Goal: Contribute content

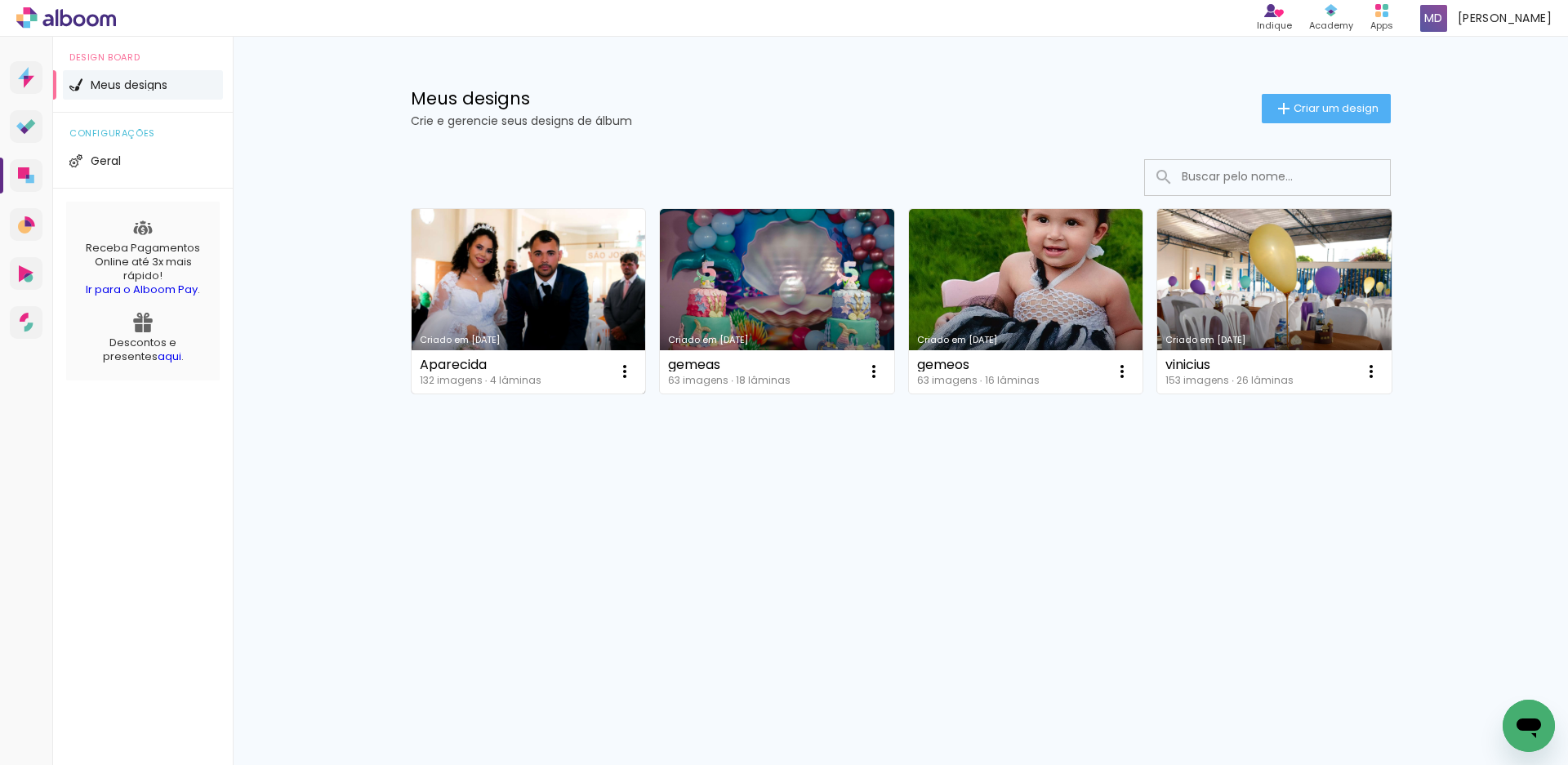
click at [547, 299] on link "Criado em [DATE]" at bounding box center [528, 301] width 234 height 185
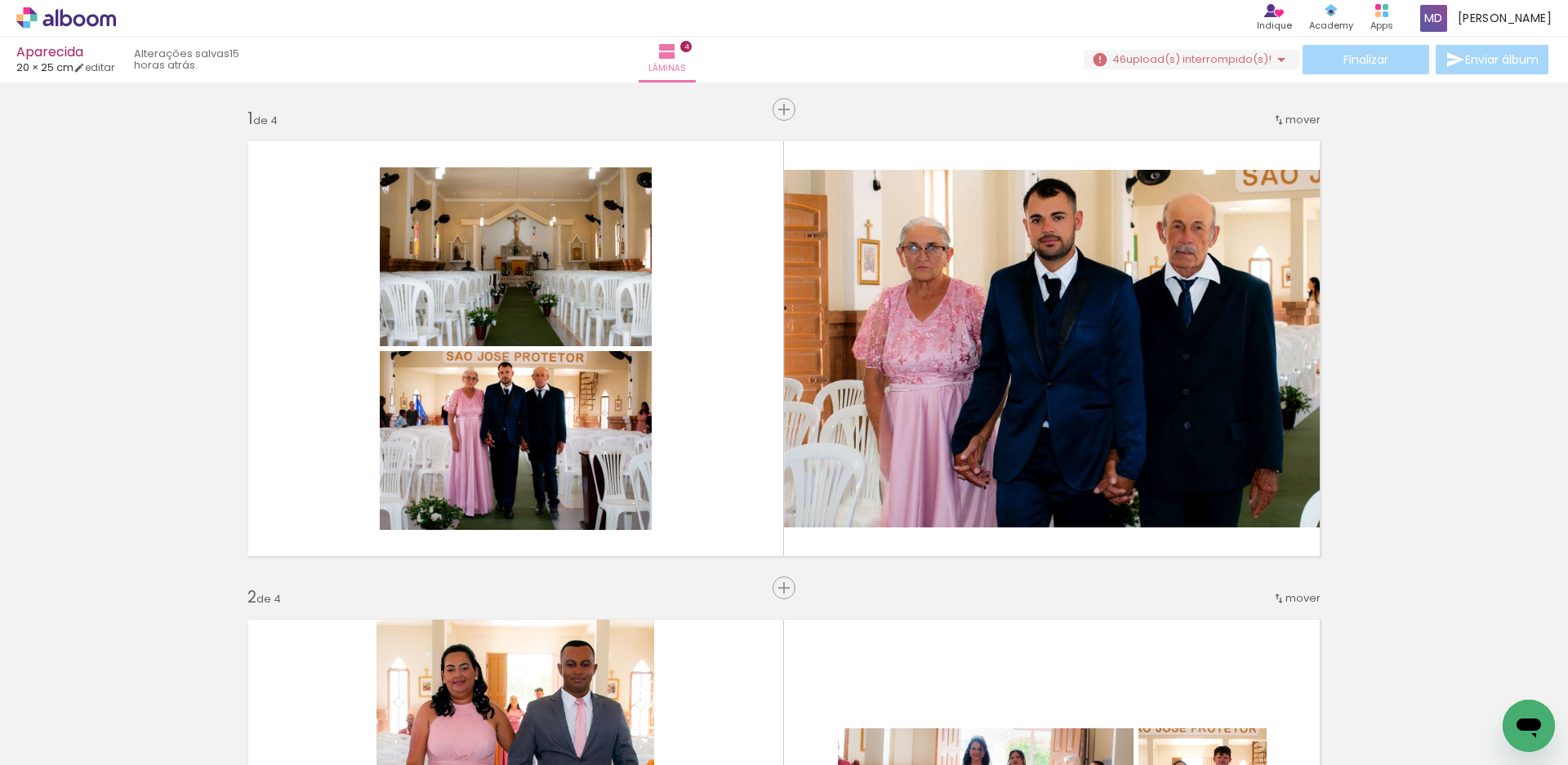
click at [50, 746] on span "Adicionar Fotos" at bounding box center [57, 743] width 49 height 18
click at [0, 0] on input "file" at bounding box center [0, 0] width 0 height 0
